Goal: Transaction & Acquisition: Purchase product/service

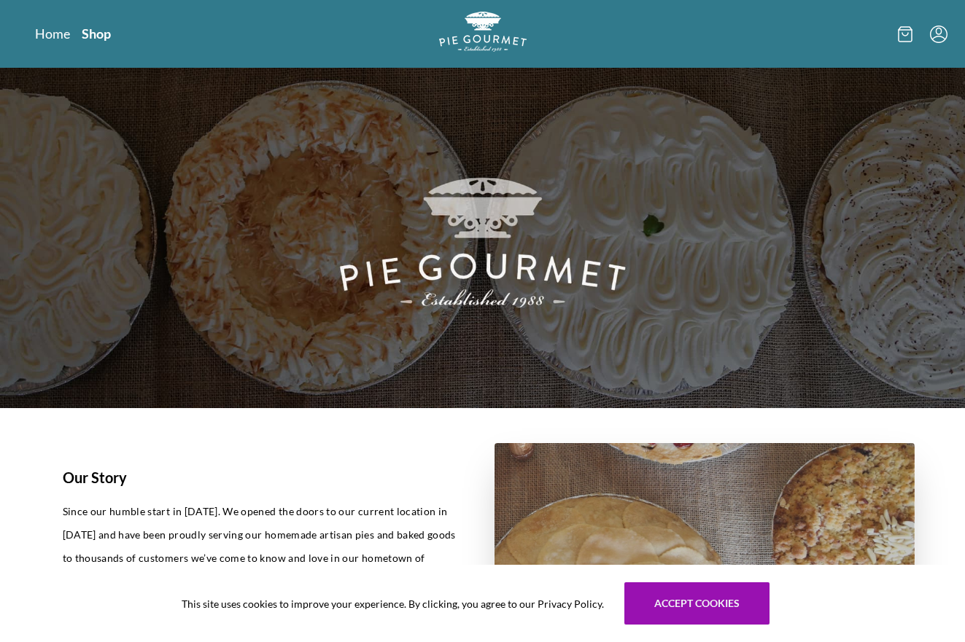
drag, startPoint x: 102, startPoint y: 36, endPoint x: 111, endPoint y: 48, distance: 15.2
click at [103, 36] on link "Shop" at bounding box center [96, 33] width 29 height 17
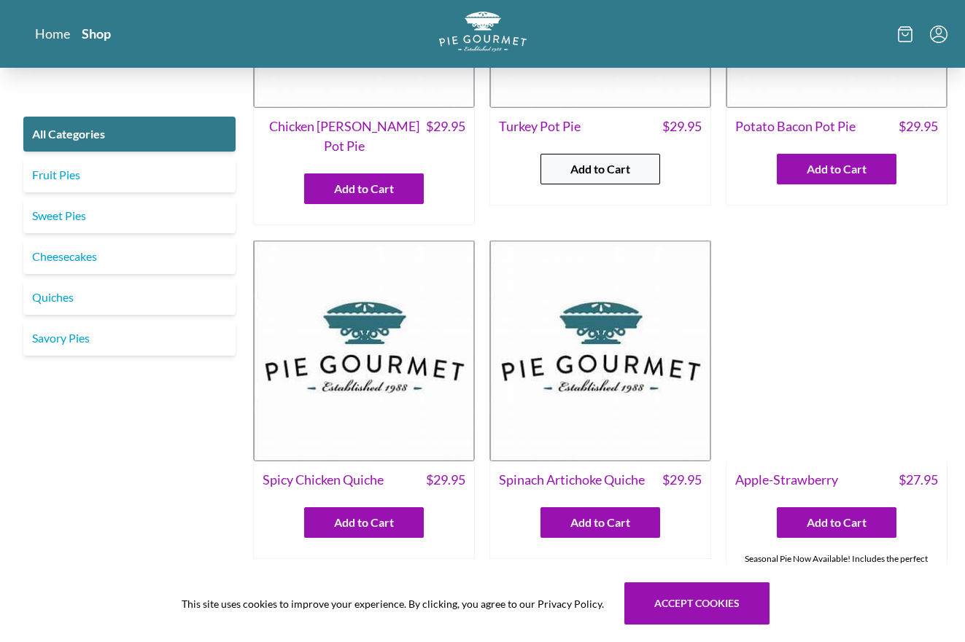
scroll to position [198, 0]
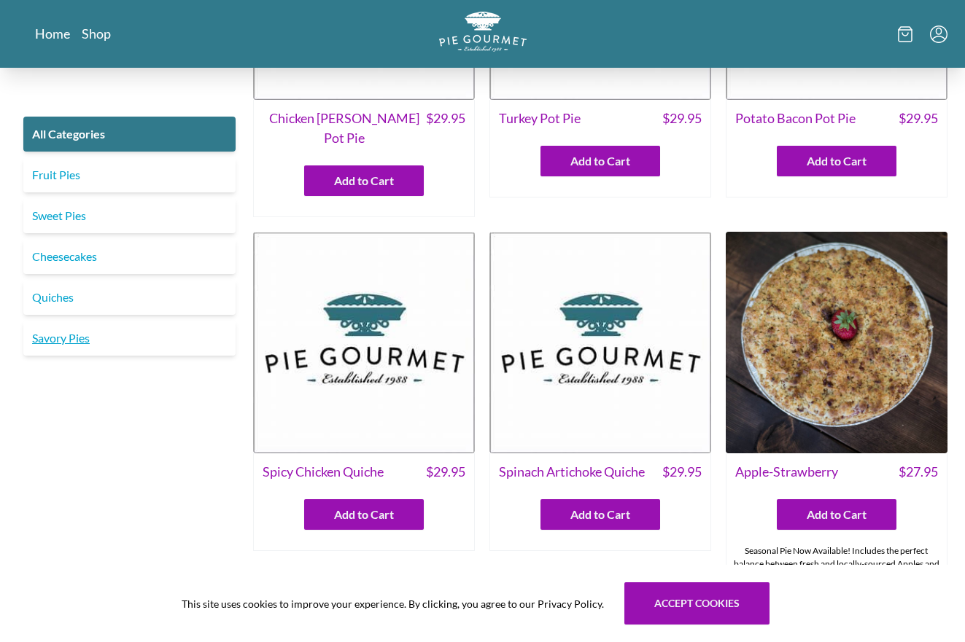
click at [77, 342] on link "Savory Pies" at bounding box center [129, 338] width 212 height 35
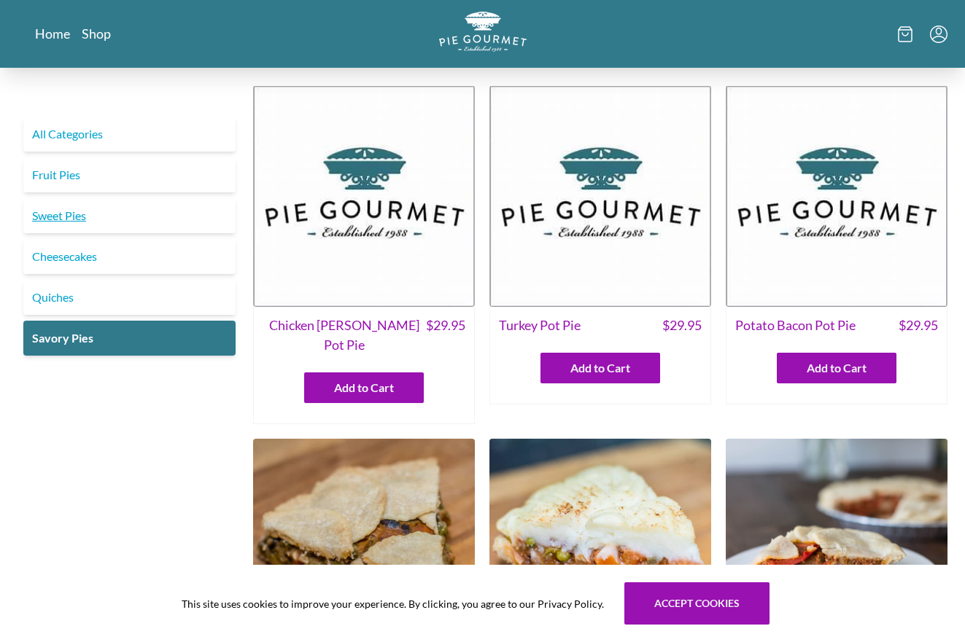
click at [75, 213] on link "Sweet Pies" at bounding box center [129, 215] width 212 height 35
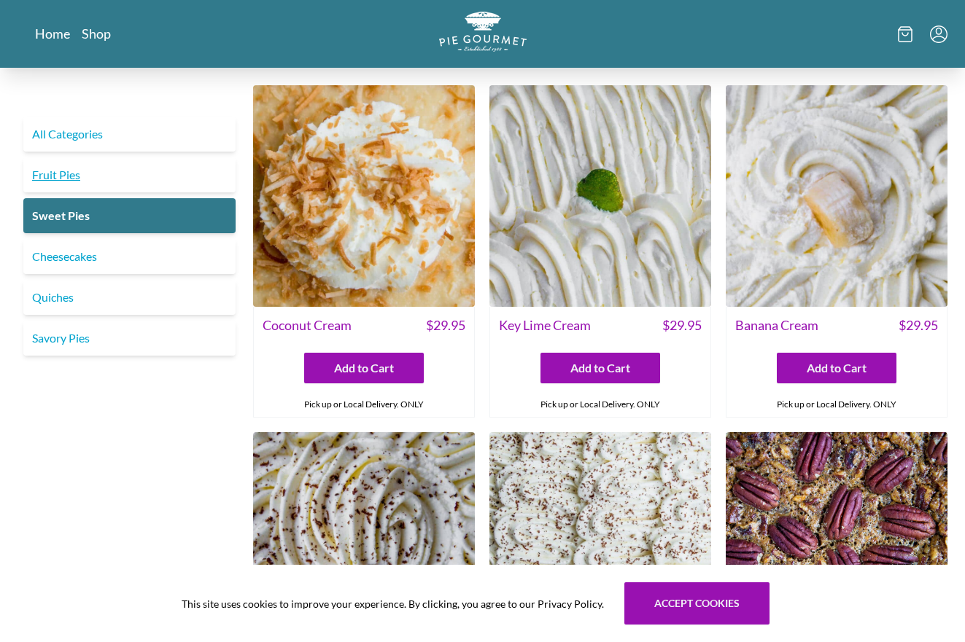
click at [63, 183] on link "Fruit Pies" at bounding box center [129, 174] width 212 height 35
